Goal: Information Seeking & Learning: Learn about a topic

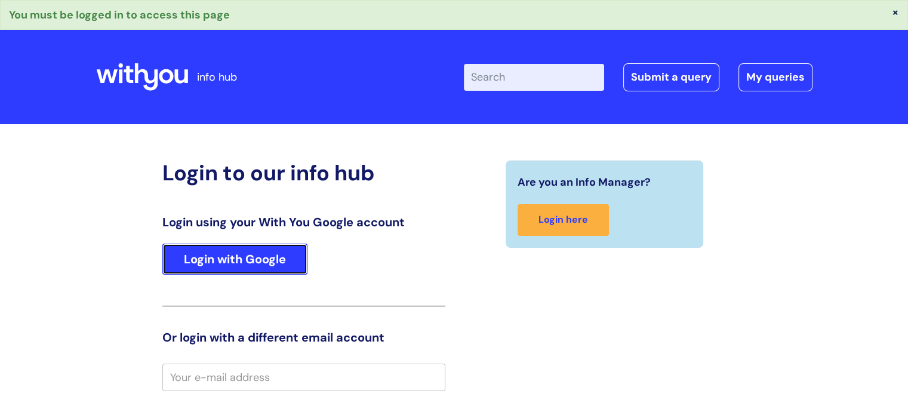
click at [215, 260] on link "Login with Google" at bounding box center [234, 258] width 145 height 31
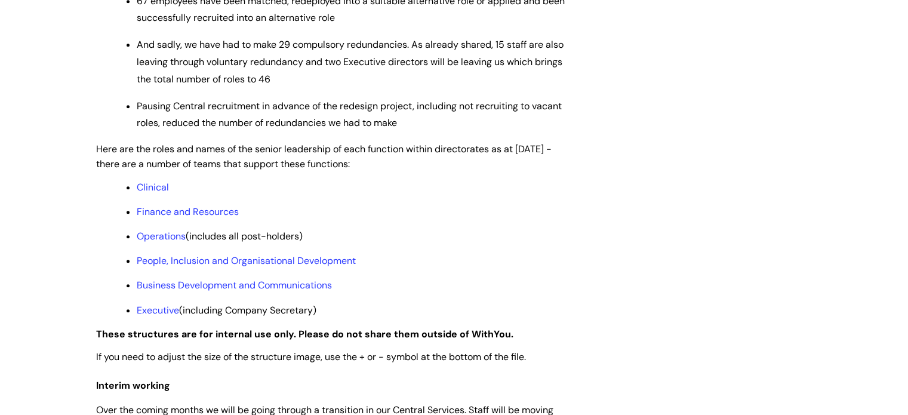
scroll to position [835, 0]
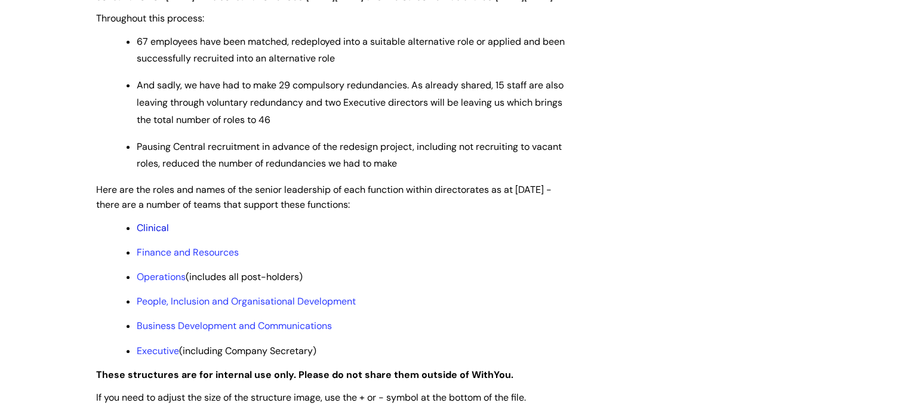
click at [155, 234] on link "Clinical" at bounding box center [153, 227] width 32 height 13
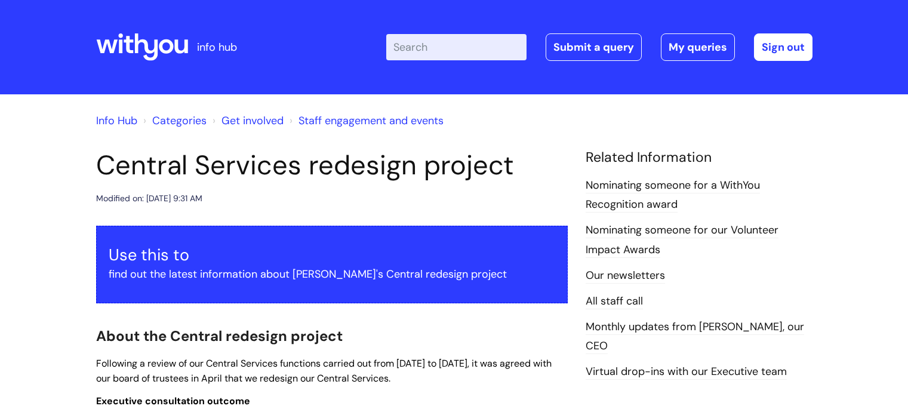
scroll to position [790, 0]
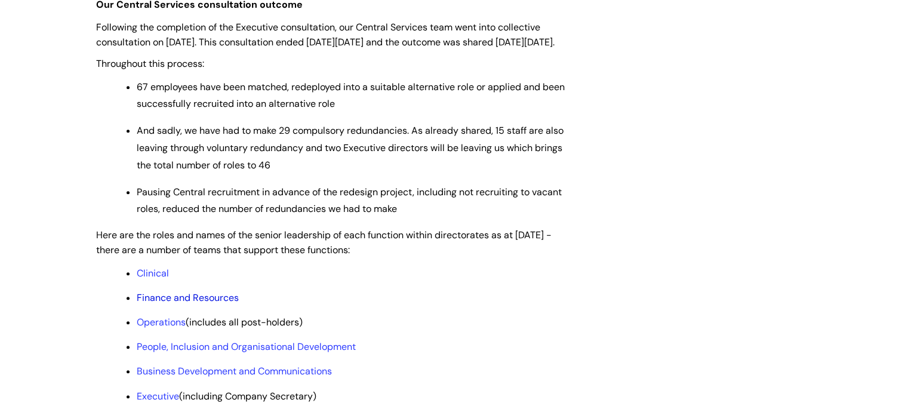
click at [198, 304] on link "Finance and Resources" at bounding box center [188, 297] width 102 height 13
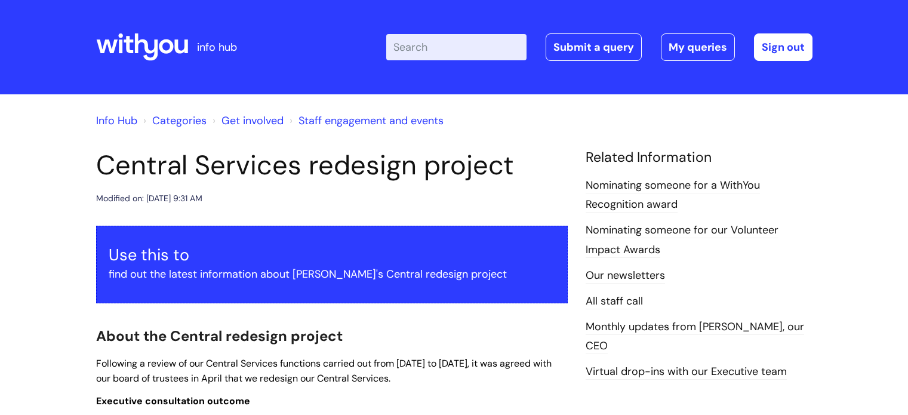
scroll to position [790, 0]
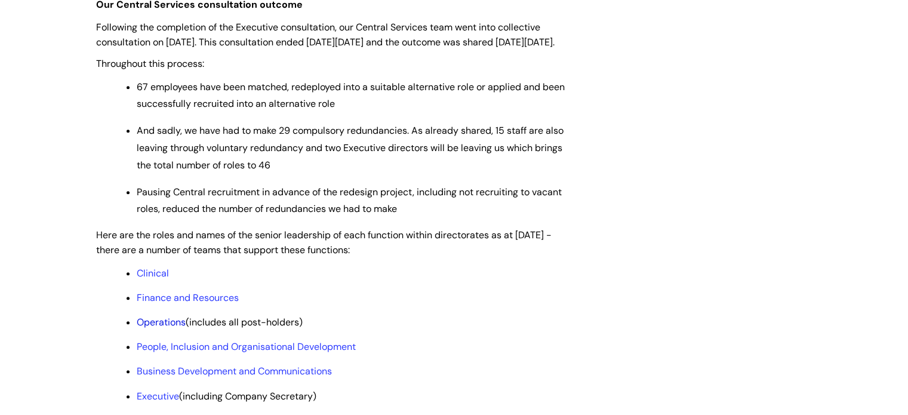
click at [162, 328] on link "Operations" at bounding box center [161, 322] width 49 height 13
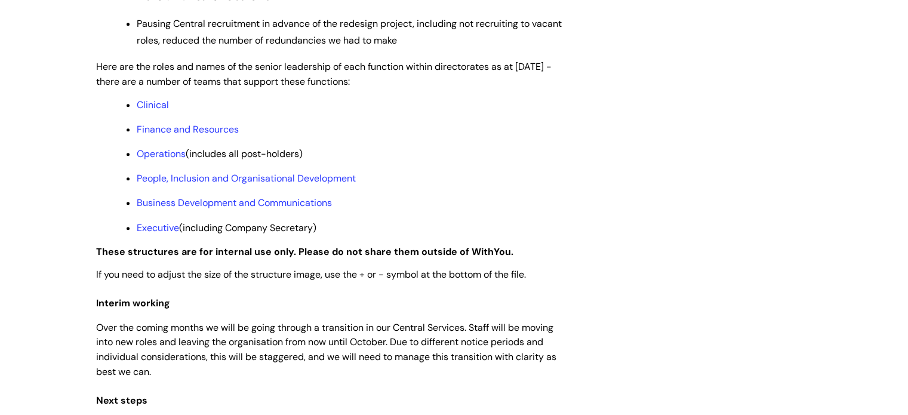
scroll to position [1088, 0]
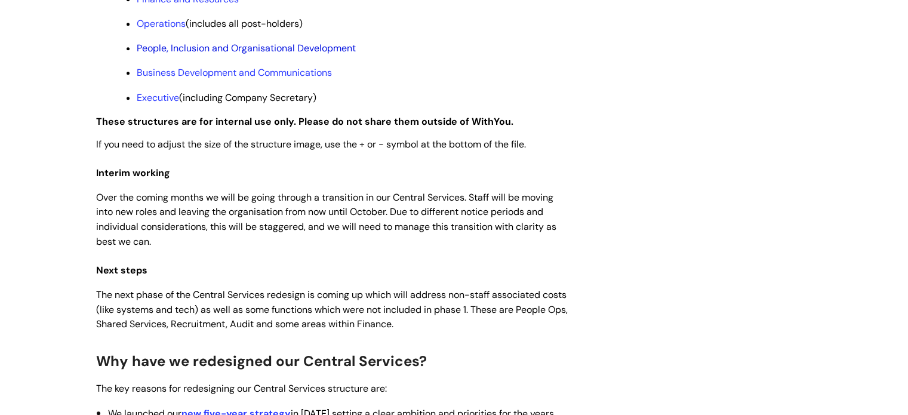
click at [203, 54] on link "People, Inclusion and Organisational Development" at bounding box center [246, 48] width 219 height 13
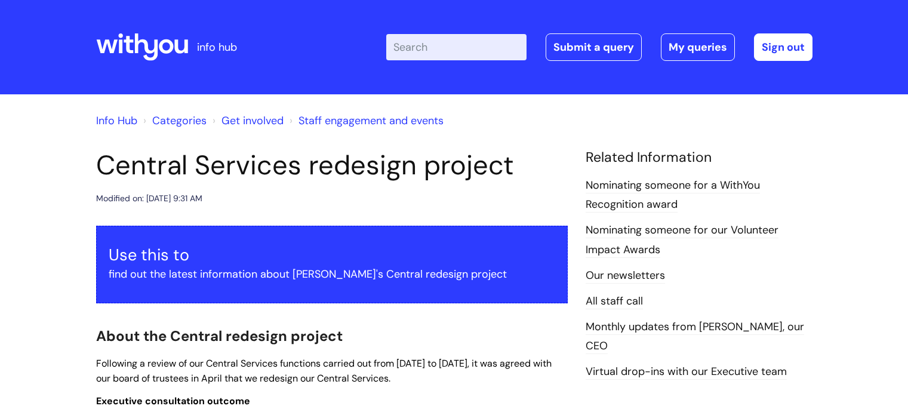
scroll to position [1088, 0]
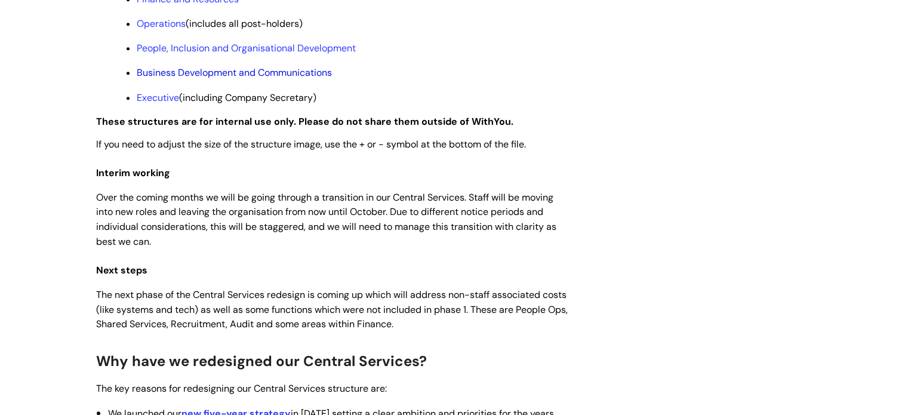
click at [249, 79] on link "Business Development and Communications" at bounding box center [234, 72] width 195 height 13
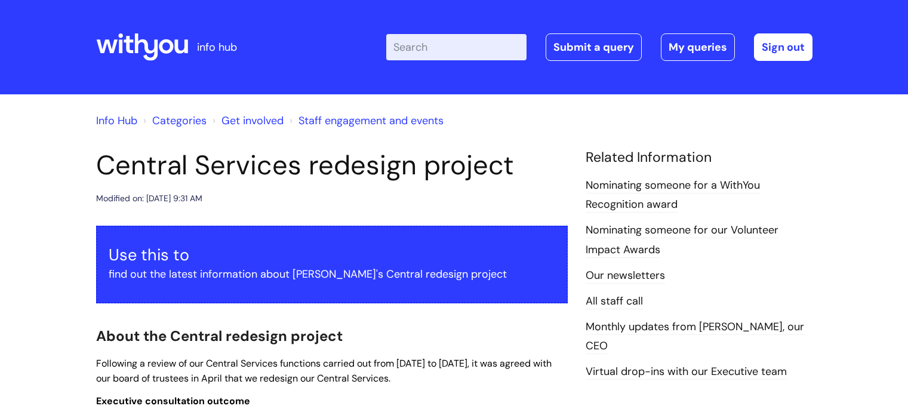
scroll to position [1088, 0]
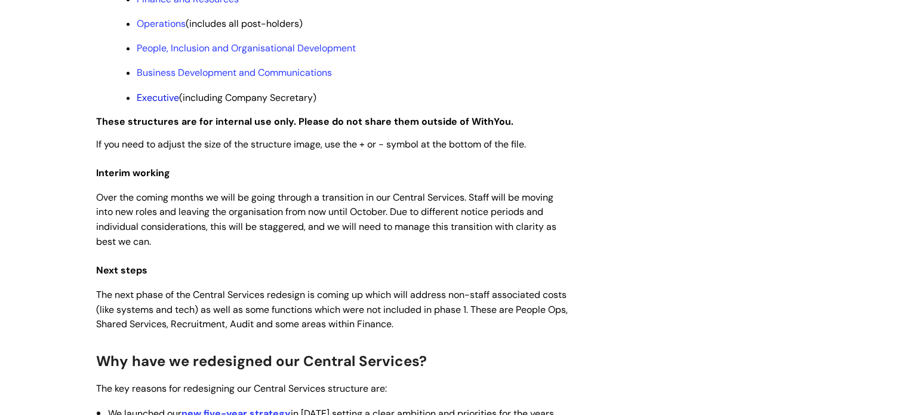
click at [165, 104] on link "Executive" at bounding box center [158, 97] width 42 height 13
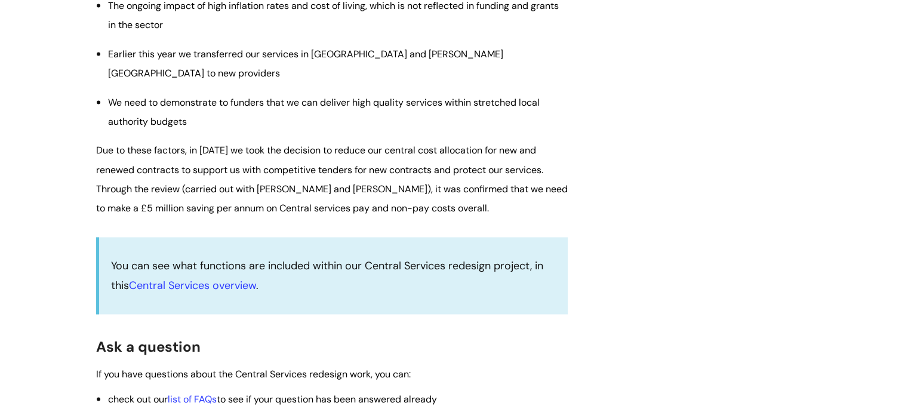
scroll to position [1804, 0]
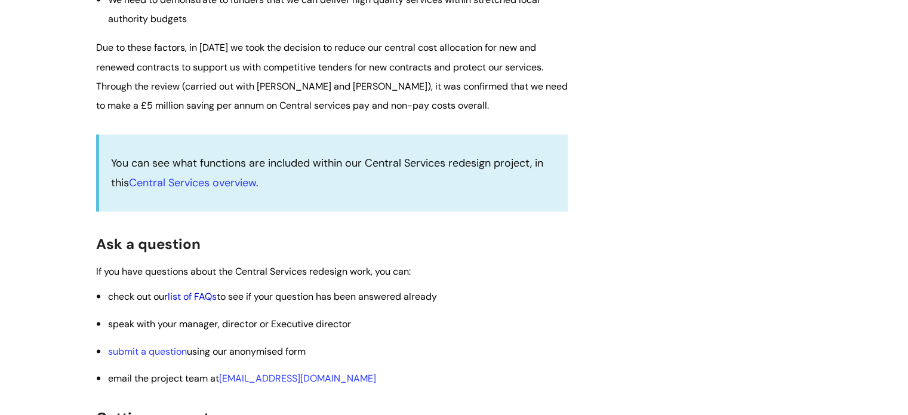
click at [206, 303] on link "list of FAQs" at bounding box center [192, 296] width 49 height 13
